Goal: Task Accomplishment & Management: Manage account settings

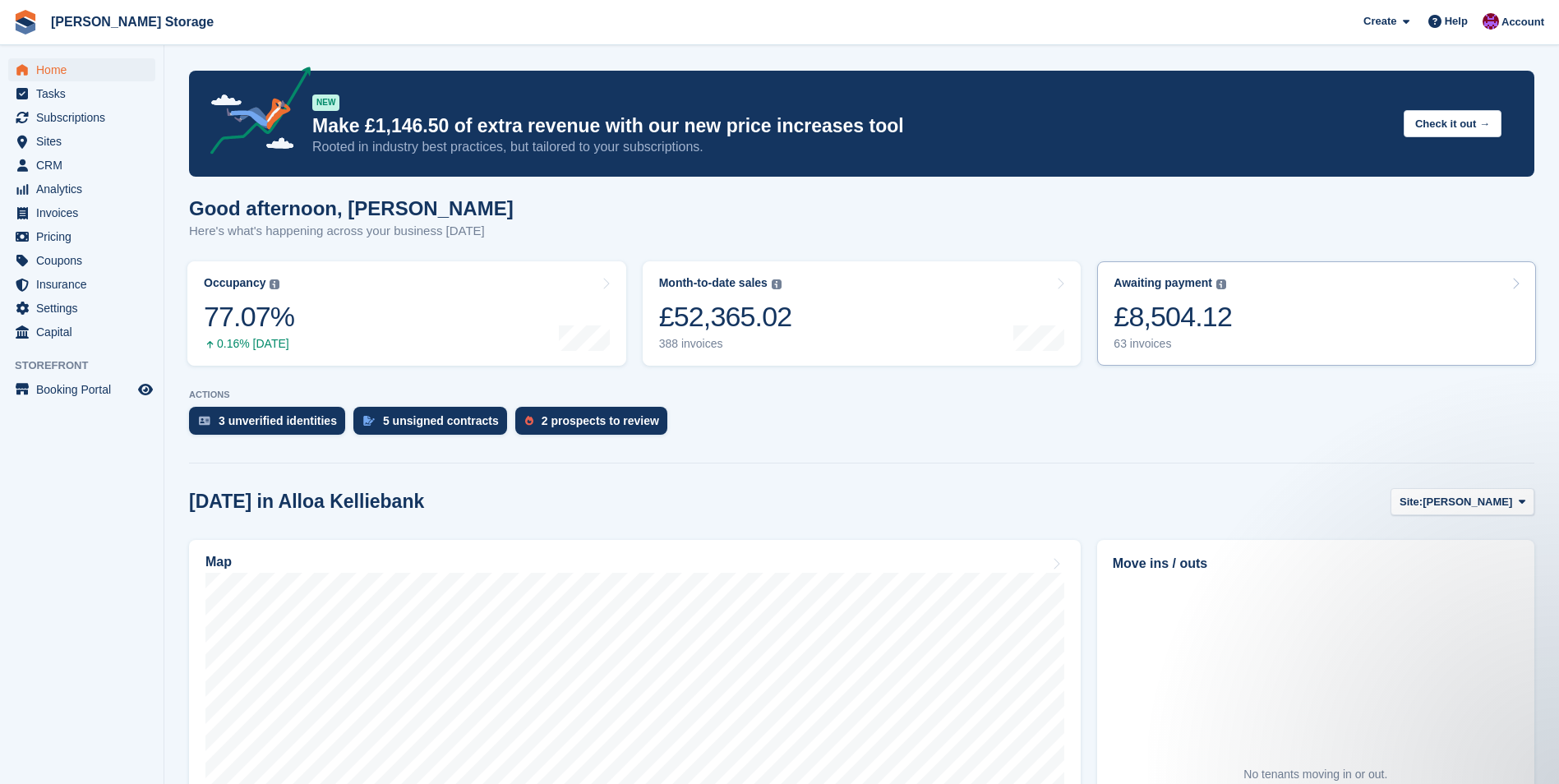
drag, startPoint x: 0, startPoint y: 0, endPoint x: 1279, endPoint y: 341, distance: 1323.7
click at [1279, 341] on link "Awaiting payment The total outstanding balance on all open invoices. £8,504.12 …" at bounding box center [1317, 313] width 439 height 104
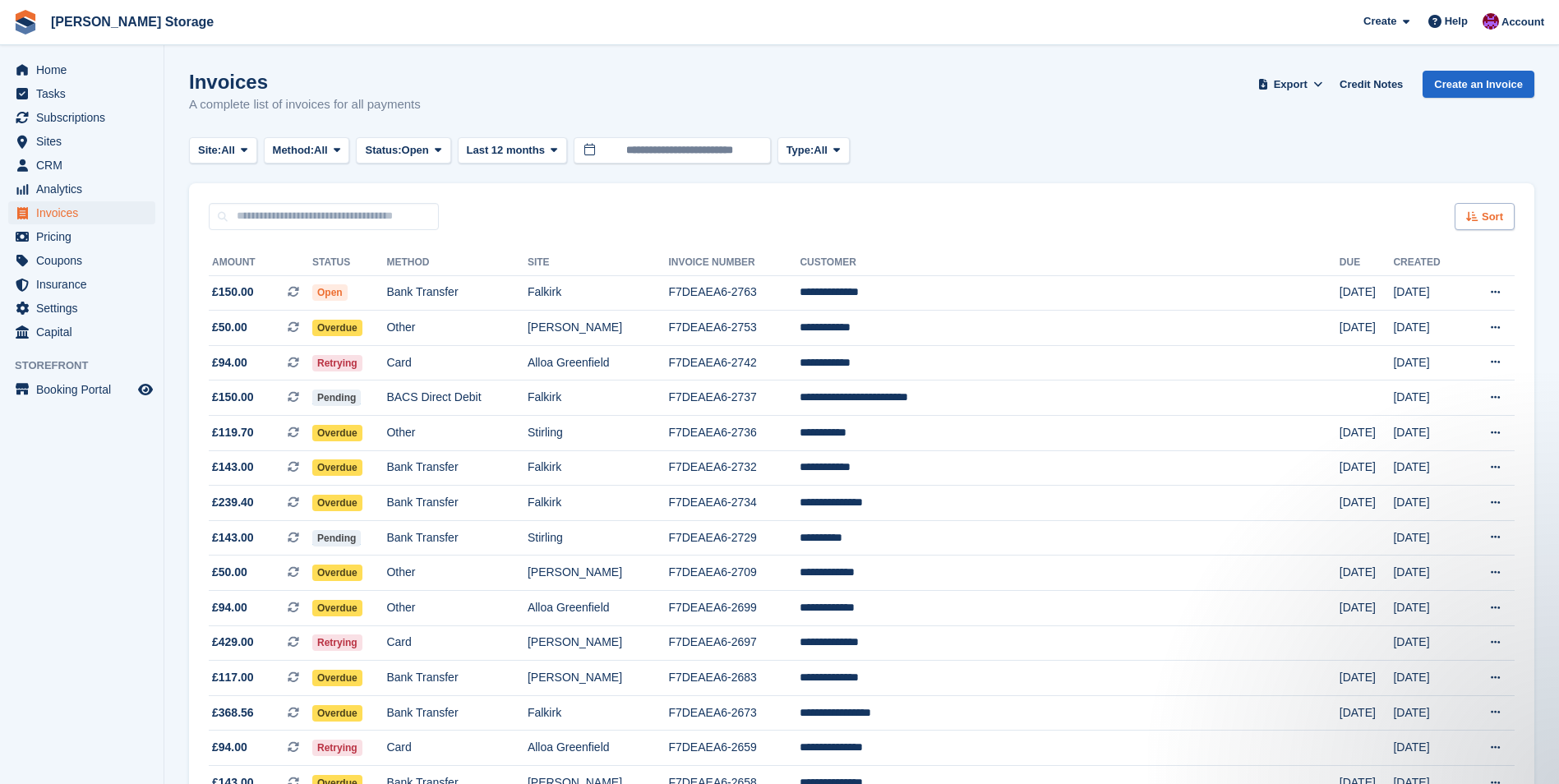
click at [1493, 213] on span "Sort" at bounding box center [1492, 217] width 21 height 16
click at [1448, 325] on span "Created (oldest first)" at bounding box center [1437, 327] width 112 height 14
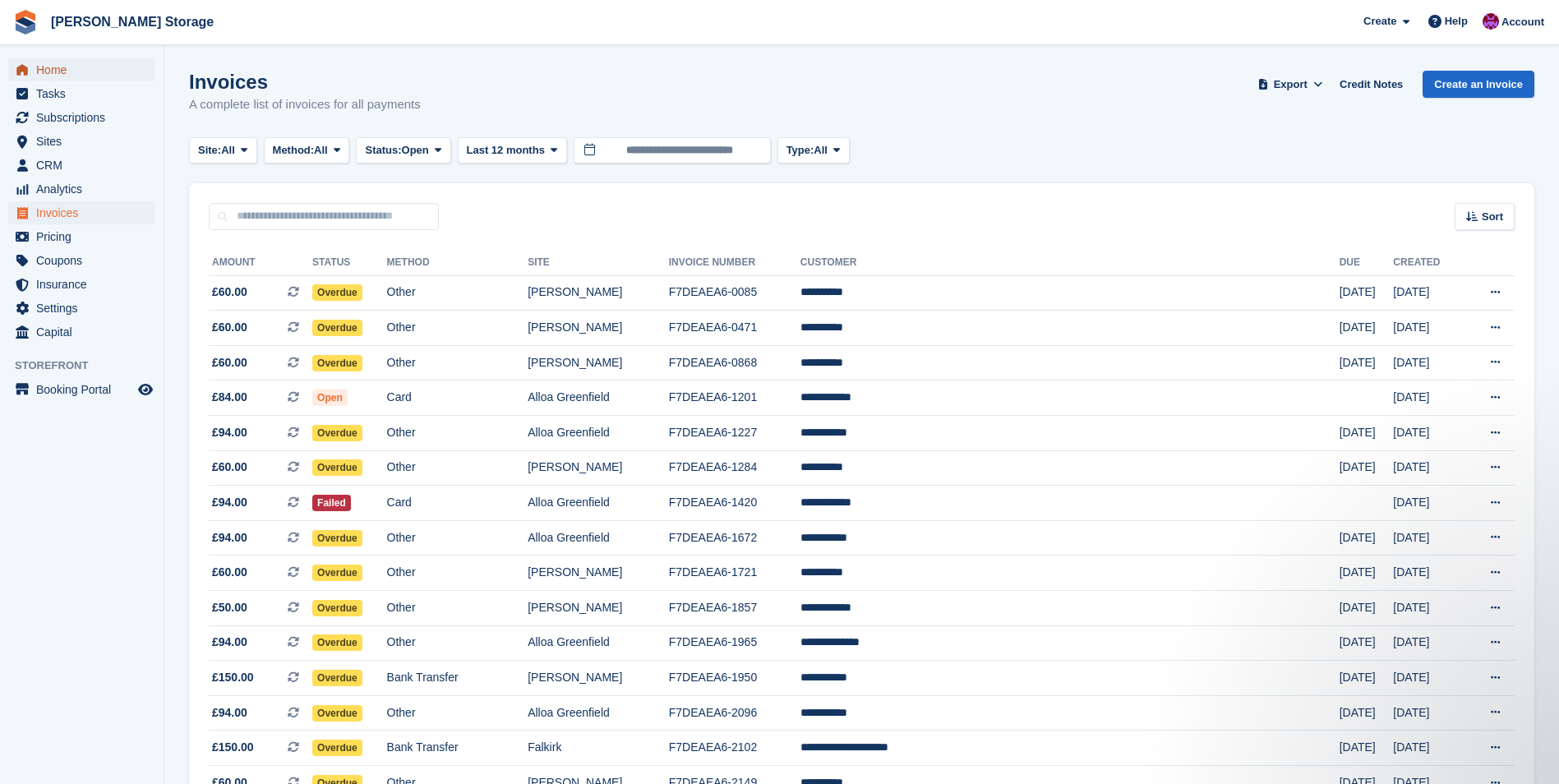
click at [54, 63] on span "Home" at bounding box center [85, 70] width 99 height 23
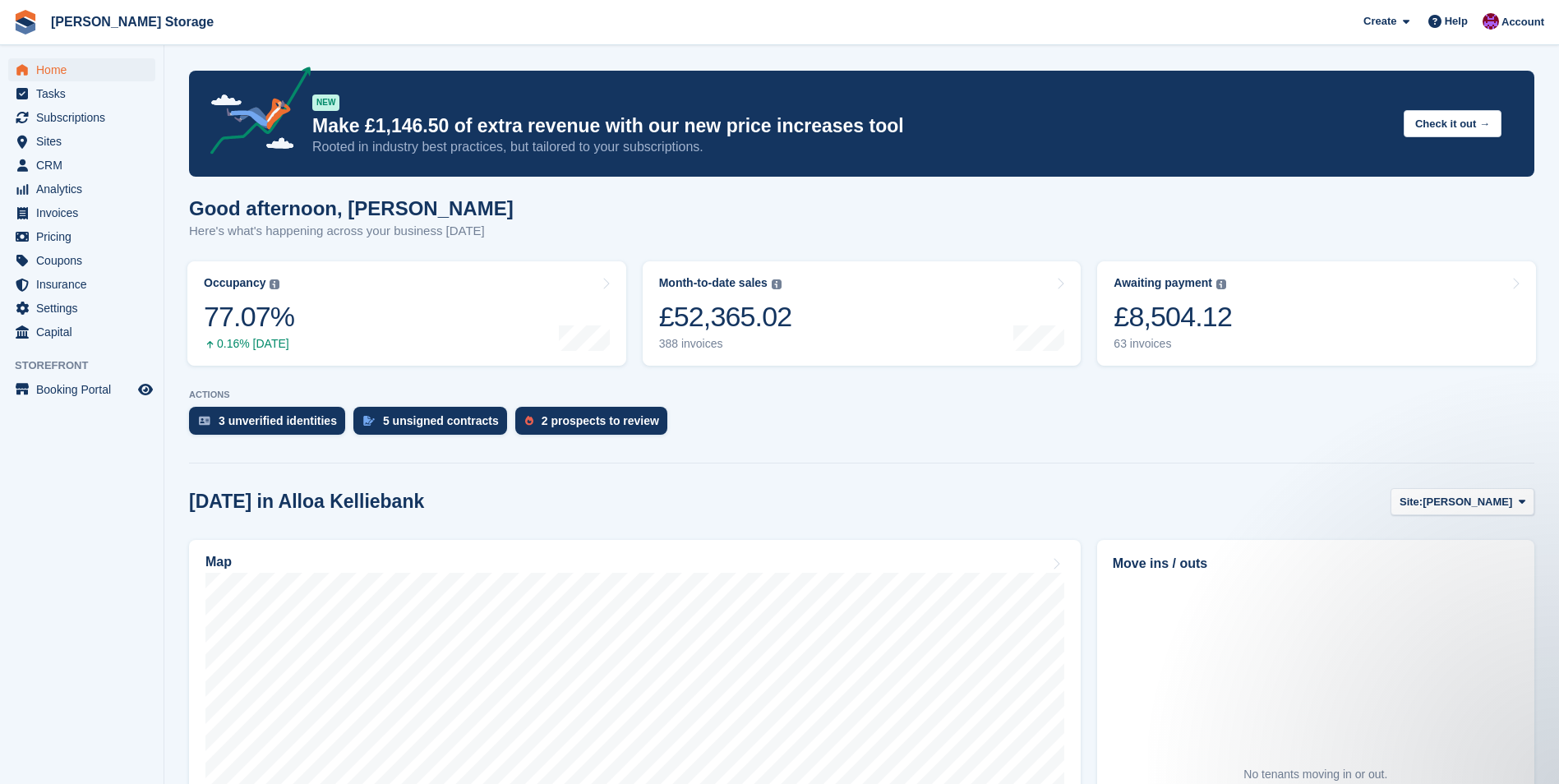
click at [164, 513] on section "NEW Make £1,146.50 of extra revenue with our new price increases tool Rooted in…" at bounding box center [862, 576] width 1395 height 1152
click at [160, 521] on aside "Home Tasks Subscriptions Subscriptions Subscriptions Contracts Price increases …" at bounding box center [81, 396] width 163 height 702
